Goal: Complete application form

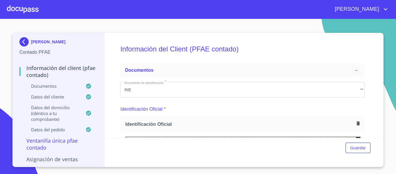
scroll to position [832, 0]
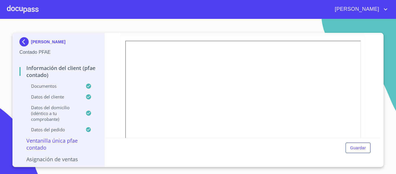
click at [15, 9] on div at bounding box center [23, 9] width 32 height 19
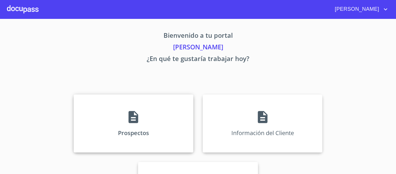
click at [126, 131] on p "Prospectos" at bounding box center [133, 133] width 31 height 8
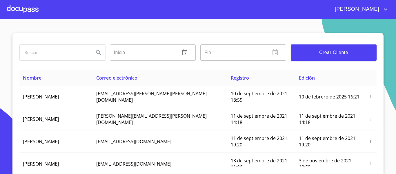
click at [46, 51] on input "search" at bounding box center [55, 53] width 70 height 16
type input "[PERSON_NAME]"
click at [95, 53] on icon "Search" at bounding box center [98, 52] width 7 height 7
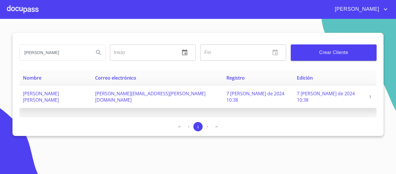
click at [369, 95] on icon "button" at bounding box center [371, 97] width 4 height 4
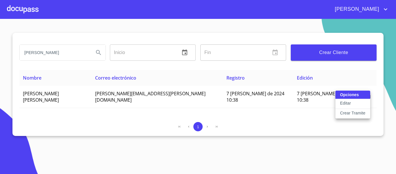
click at [354, 112] on p "Crear Tramite" at bounding box center [353, 113] width 26 height 6
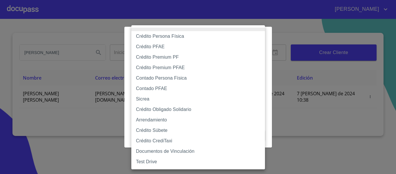
click at [218, 53] on body "[PERSON_NAME] [PERSON_NAME] Inicio ​ Fin ​ Crear Cliente Nombre Correo electrón…" at bounding box center [198, 87] width 396 height 174
click at [159, 35] on li "Crédito Persona Física" at bounding box center [198, 36] width 134 height 10
type input "6009fb3c7d1714eb8809aa97"
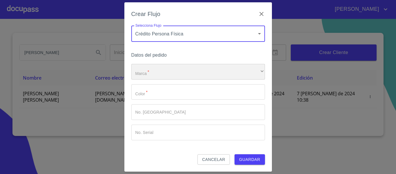
click at [152, 78] on div "​" at bounding box center [198, 72] width 134 height 16
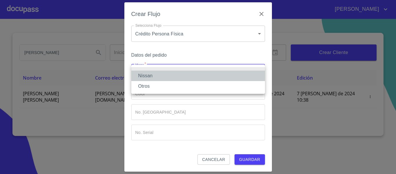
click at [152, 78] on li "Nissan" at bounding box center [198, 76] width 134 height 10
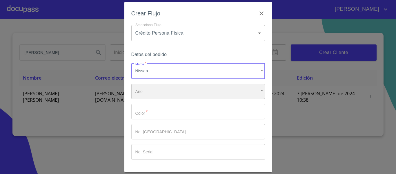
click at [150, 89] on div "​" at bounding box center [198, 92] width 134 height 16
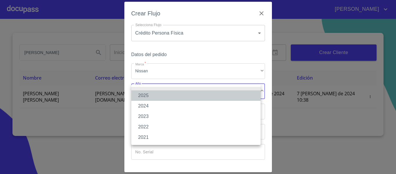
click at [145, 92] on li "2025" at bounding box center [195, 95] width 129 height 10
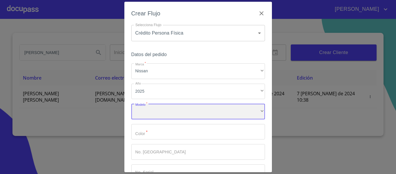
click at [156, 111] on div "​" at bounding box center [198, 112] width 134 height 16
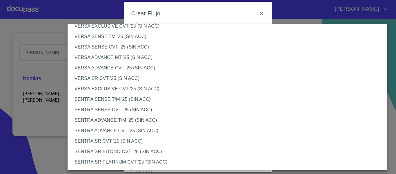
scroll to position [261, 0]
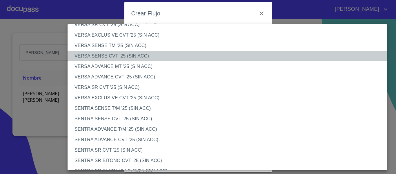
click at [107, 52] on li "VERSA SENSE CVT '25 (SIN ACC)" at bounding box center [230, 56] width 324 height 10
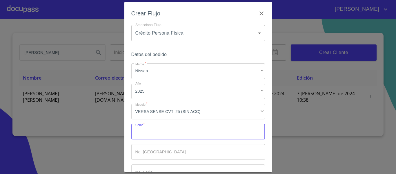
click at [154, 138] on input "Marca   *" at bounding box center [198, 132] width 134 height 16
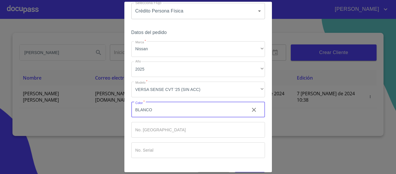
scroll to position [39, 0]
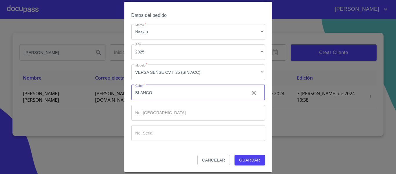
type input "BLANCO"
click at [244, 161] on span "Guardar" at bounding box center [249, 159] width 21 height 7
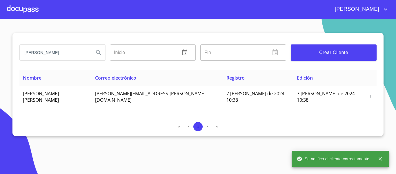
click at [20, 8] on div at bounding box center [23, 9] width 32 height 19
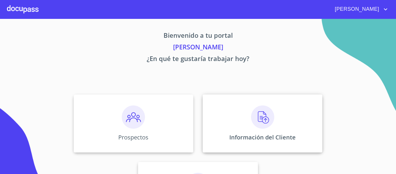
click at [236, 126] on div "Información del Cliente" at bounding box center [263, 123] width 120 height 58
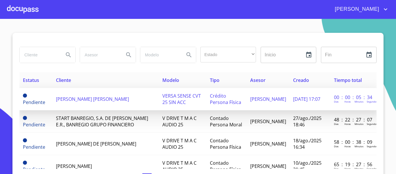
click at [69, 100] on span "[PERSON_NAME] [PERSON_NAME]" at bounding box center [92, 99] width 73 height 6
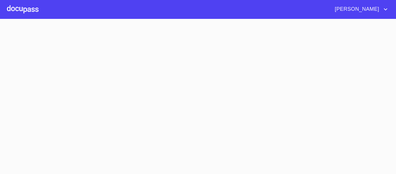
click at [69, 100] on section at bounding box center [198, 96] width 396 height 155
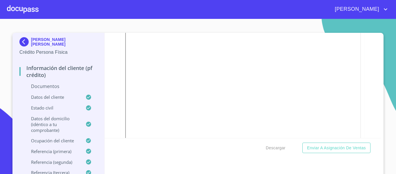
scroll to position [79, 0]
click at [357, 42] on icon "button" at bounding box center [358, 44] width 3 height 4
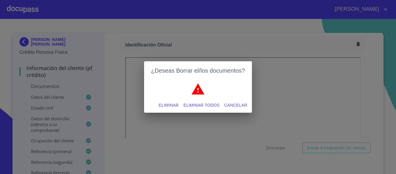
click at [165, 105] on span "Eliminar" at bounding box center [169, 105] width 20 height 7
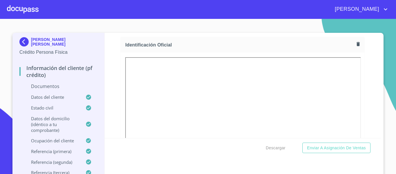
scroll to position [0, 0]
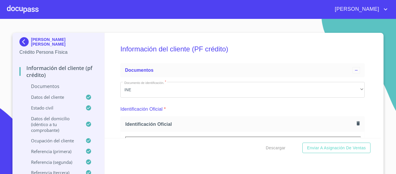
click at [357, 122] on icon "button" at bounding box center [358, 123] width 3 height 4
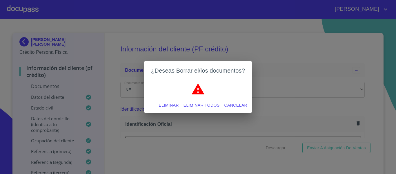
click at [173, 104] on span "Eliminar" at bounding box center [169, 105] width 20 height 7
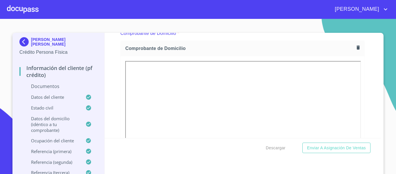
scroll to position [319, 0]
click at [356, 46] on icon "button" at bounding box center [359, 47] width 6 height 6
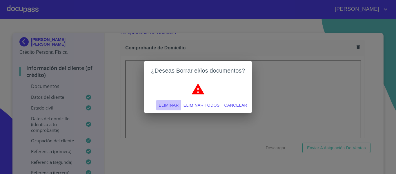
click at [173, 105] on span "Eliminar" at bounding box center [169, 105] width 20 height 7
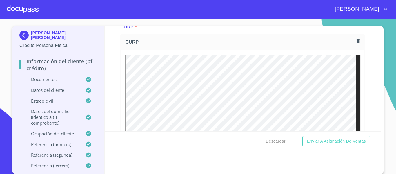
scroll to position [1331, 0]
click at [356, 44] on icon "button" at bounding box center [359, 42] width 6 height 6
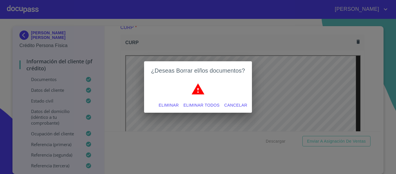
click at [167, 105] on span "Eliminar" at bounding box center [169, 105] width 20 height 7
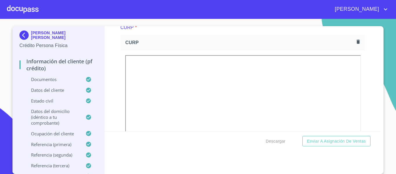
click at [389, 98] on section "[PERSON_NAME] [PERSON_NAME] Crédito Persona Física Información del cliente (PF …" at bounding box center [198, 96] width 396 height 155
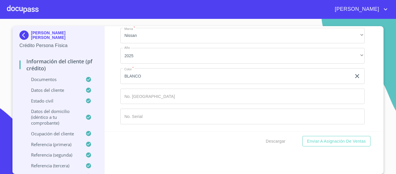
scroll to position [3678, 0]
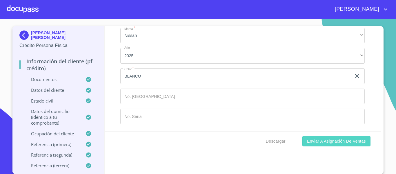
click at [324, 141] on span "Enviar a Asignación de Ventas" at bounding box center [336, 141] width 59 height 7
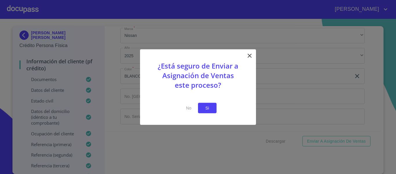
click at [202, 109] on button "Si" at bounding box center [207, 107] width 19 height 11
